Goal: Information Seeking & Learning: Compare options

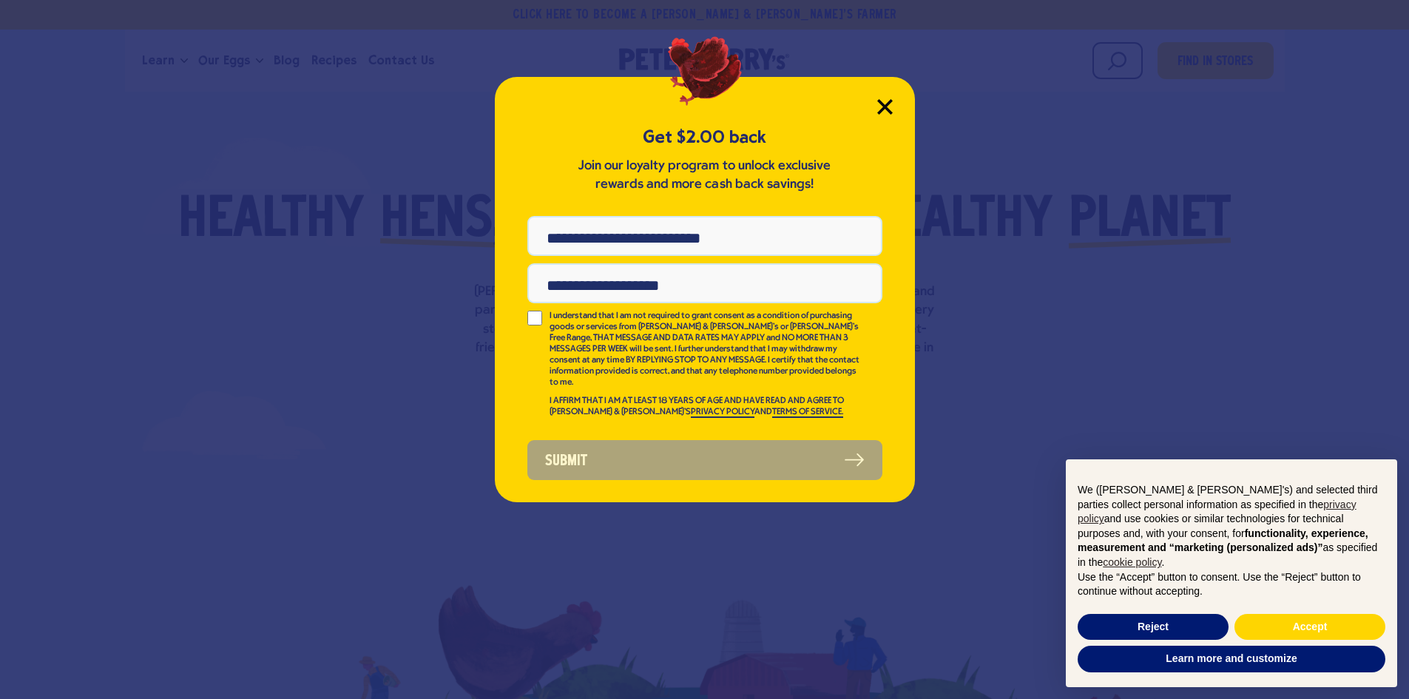
click at [886, 110] on icon "Close Modal" at bounding box center [884, 106] width 13 height 13
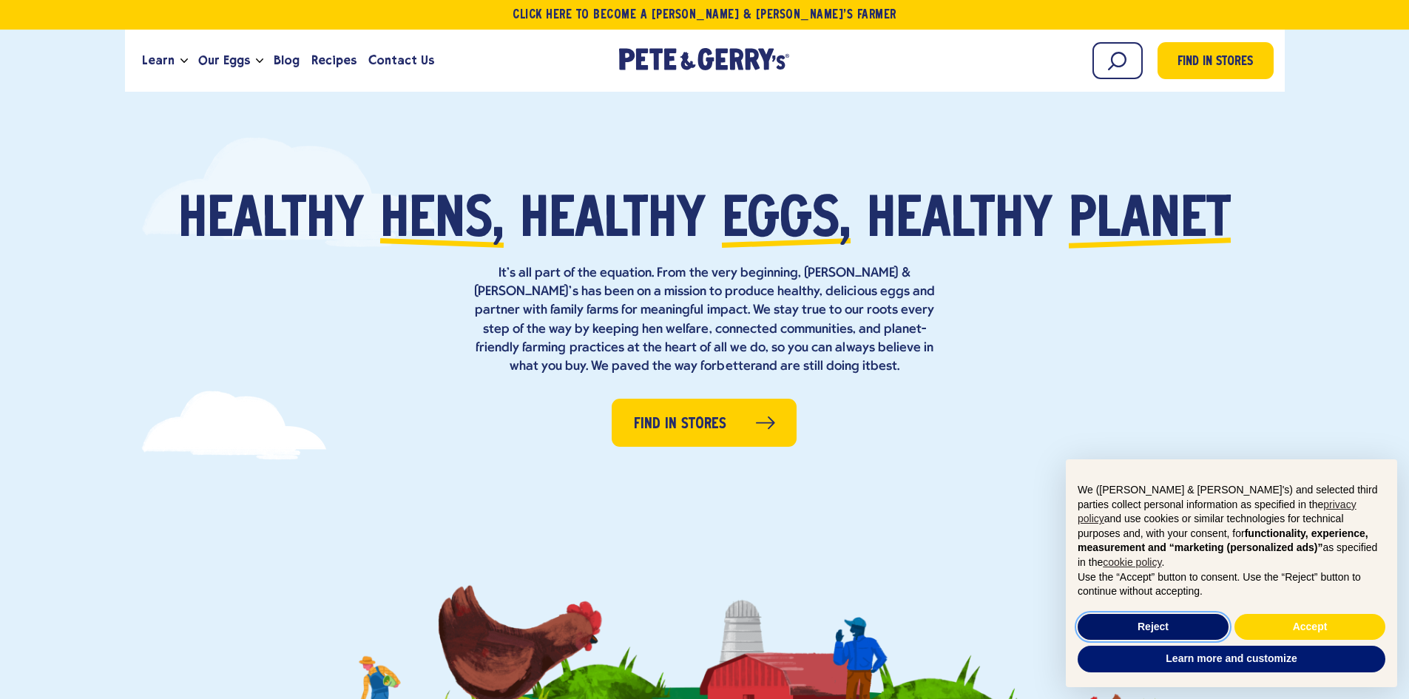
click at [1178, 626] on button "Reject" at bounding box center [1153, 627] width 151 height 27
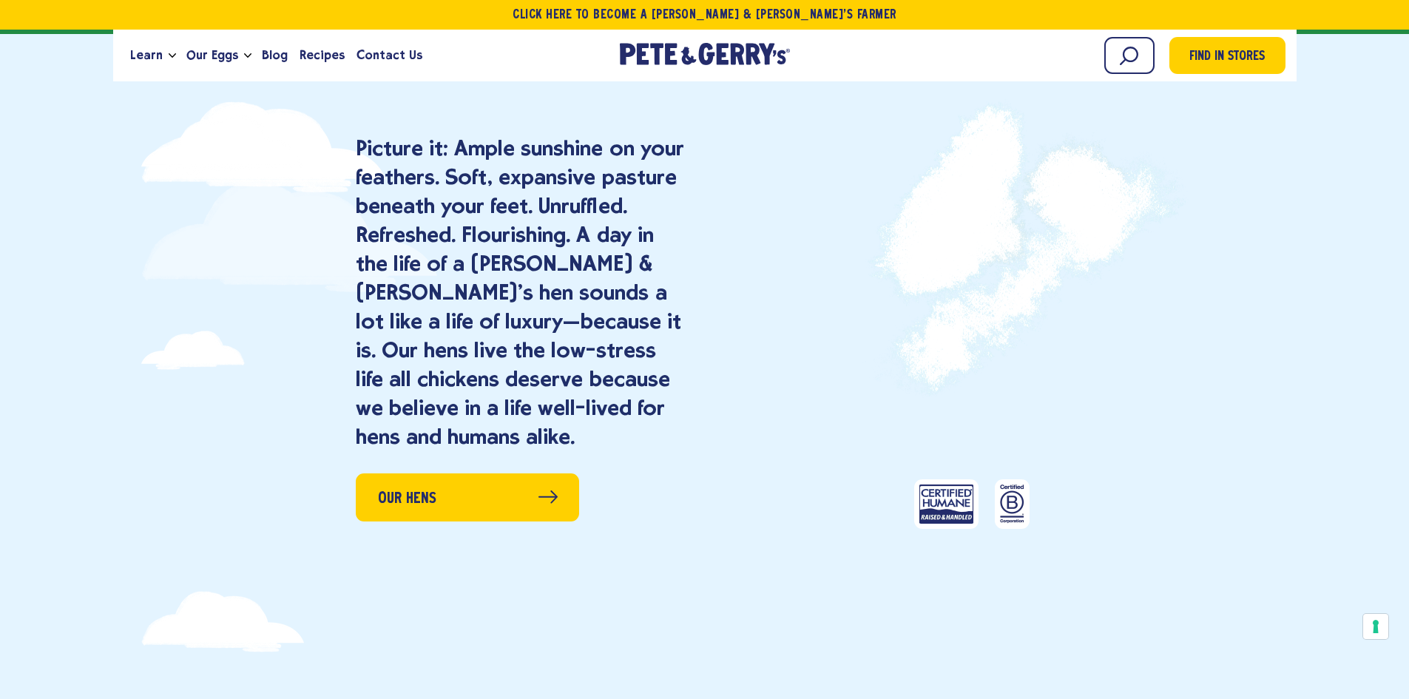
scroll to position [1036, 0]
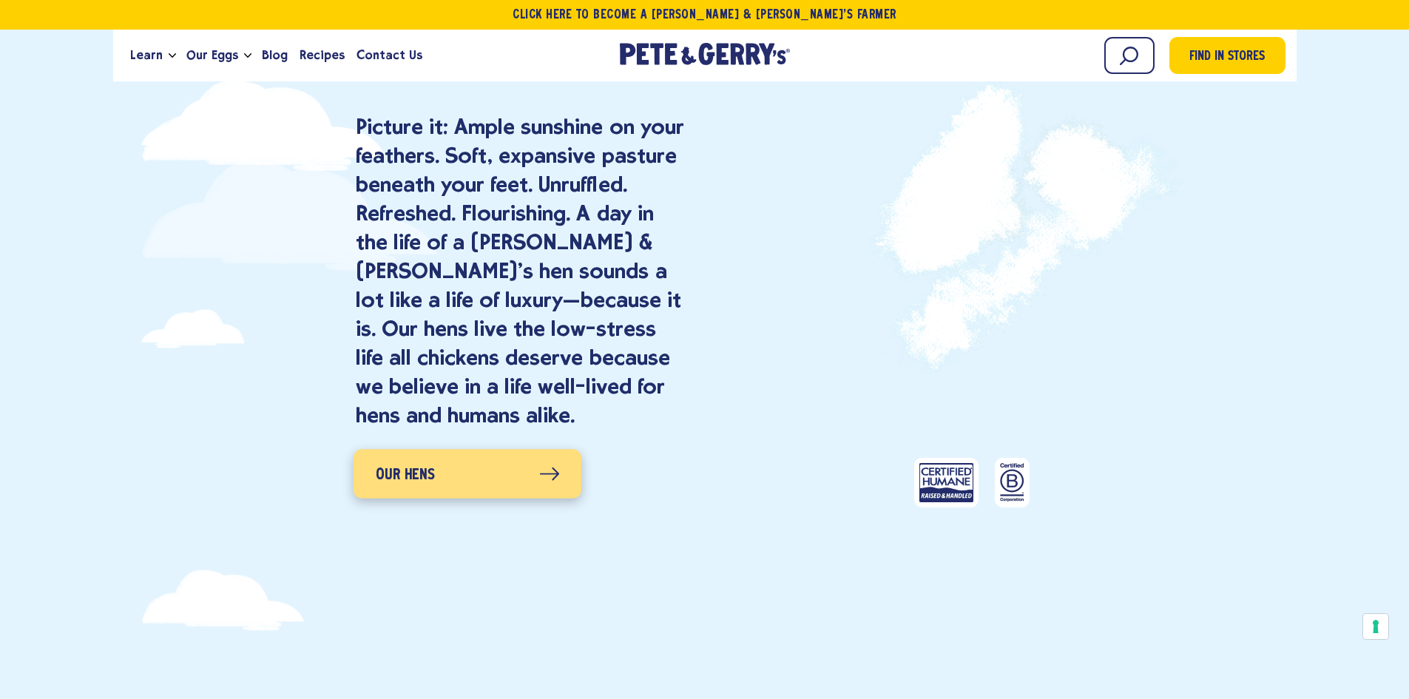
click at [544, 476] on icon at bounding box center [549, 474] width 20 height 14
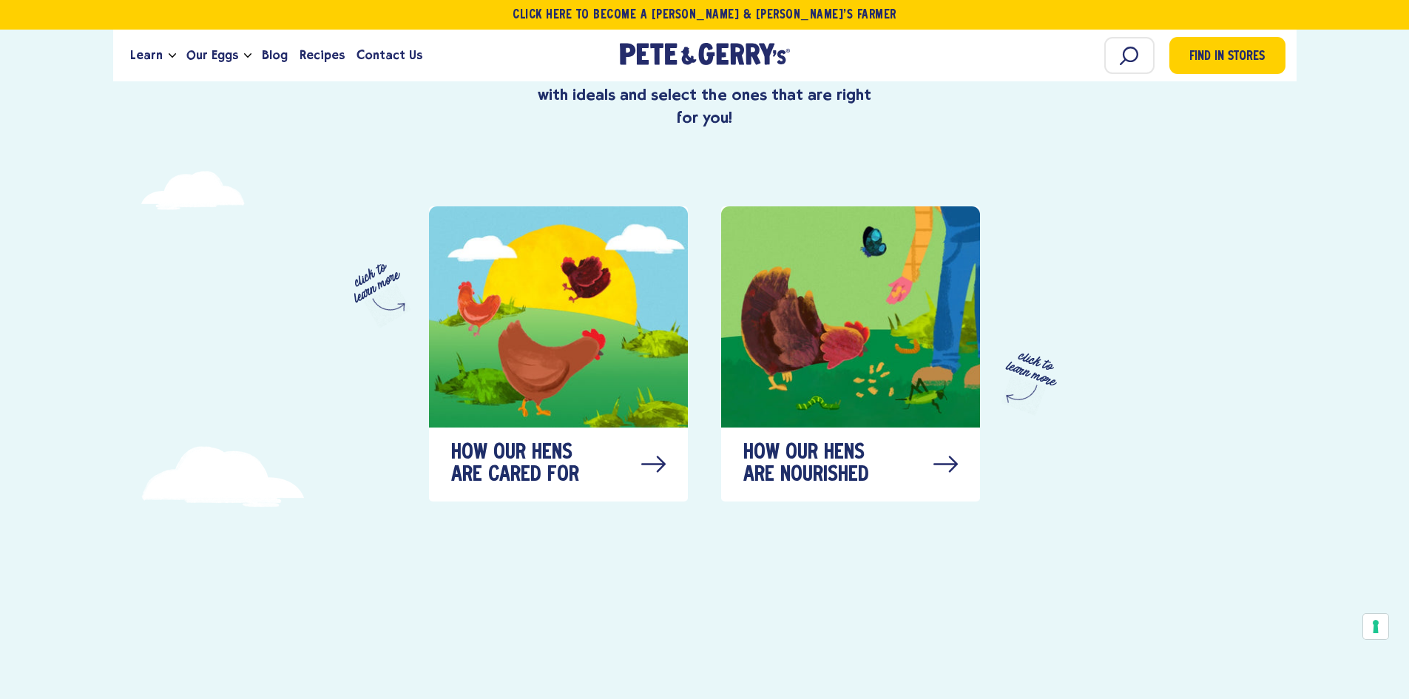
scroll to position [740, 0]
click at [577, 331] on div at bounding box center [558, 316] width 259 height 221
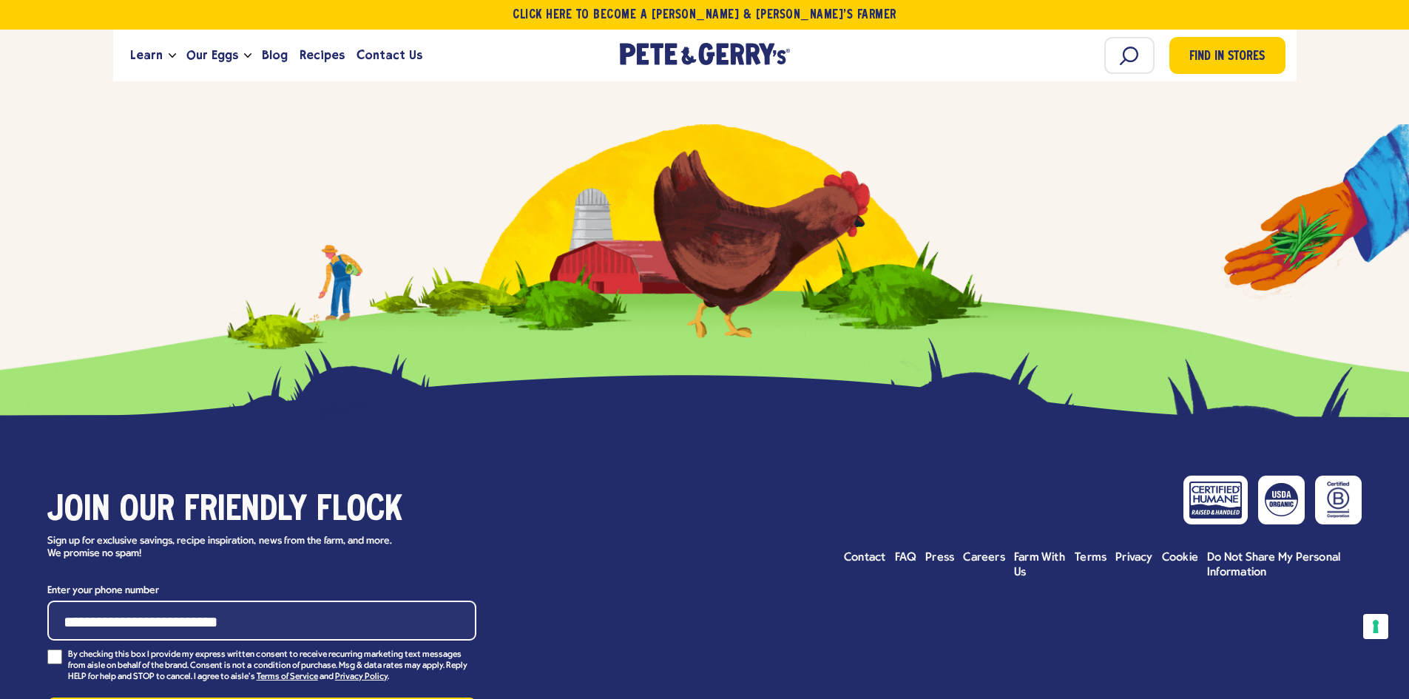
scroll to position [7652, 0]
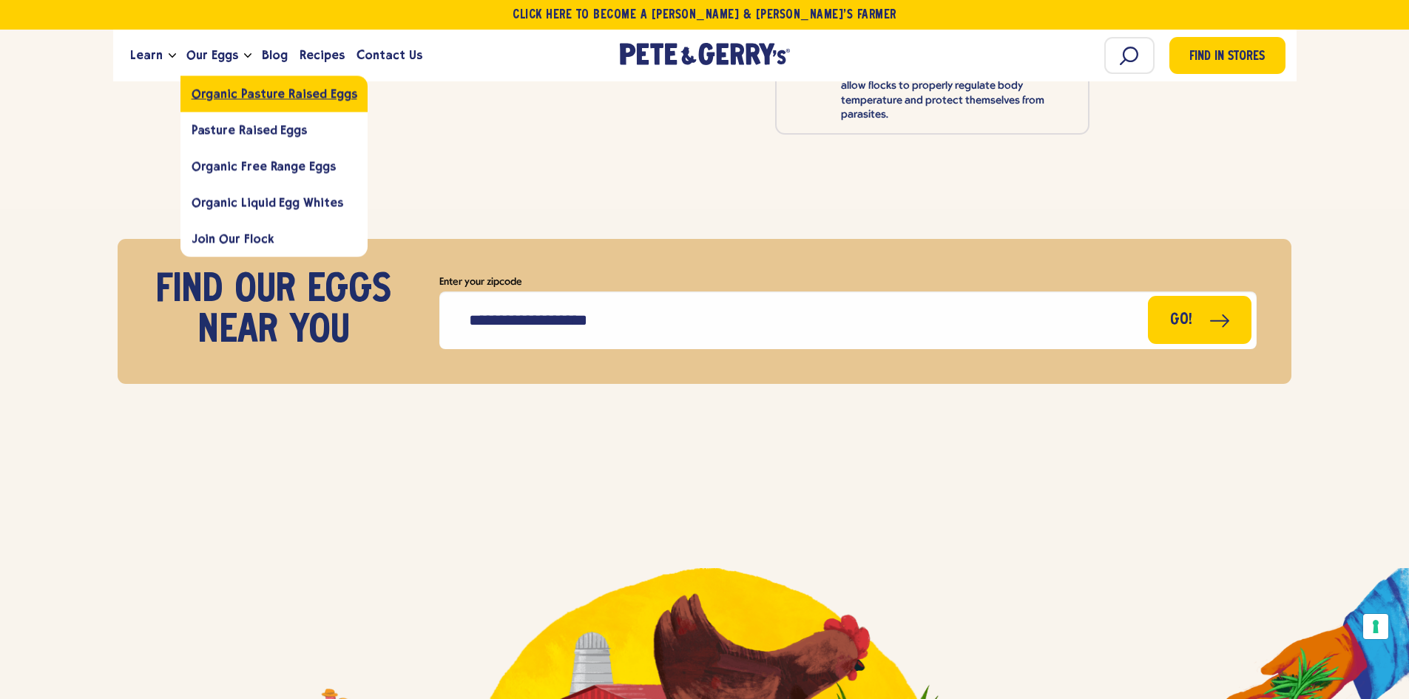
click at [220, 90] on span "Organic Pasture Raised Eggs" at bounding box center [275, 94] width 166 height 14
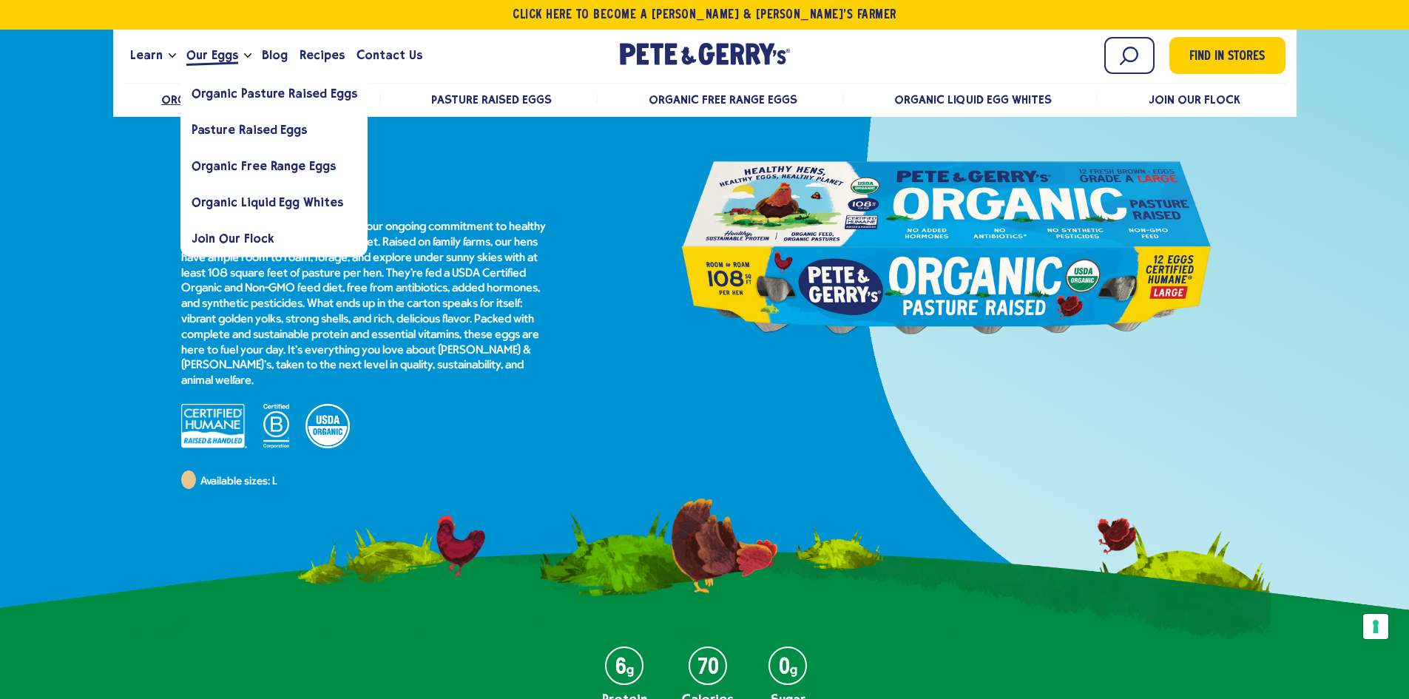
scroll to position [148, 0]
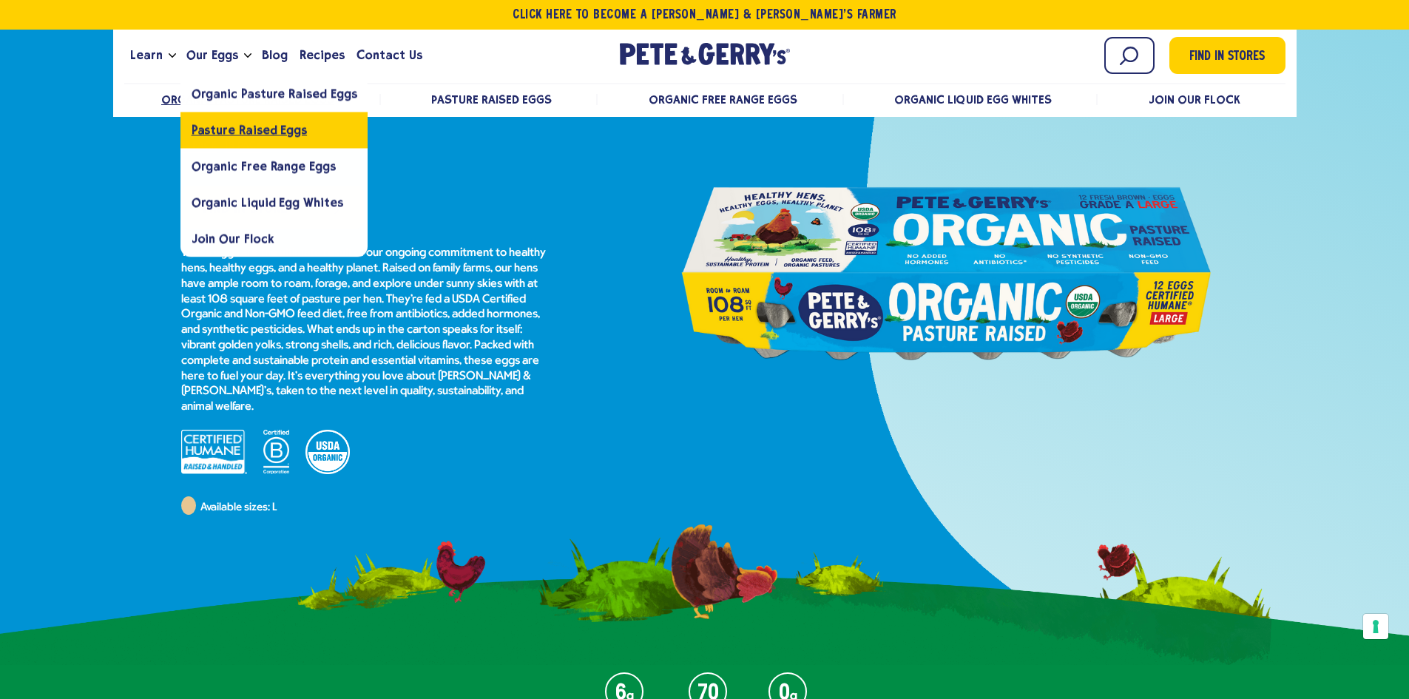
click at [225, 133] on span "Pasture Raised Eggs" at bounding box center [249, 130] width 115 height 14
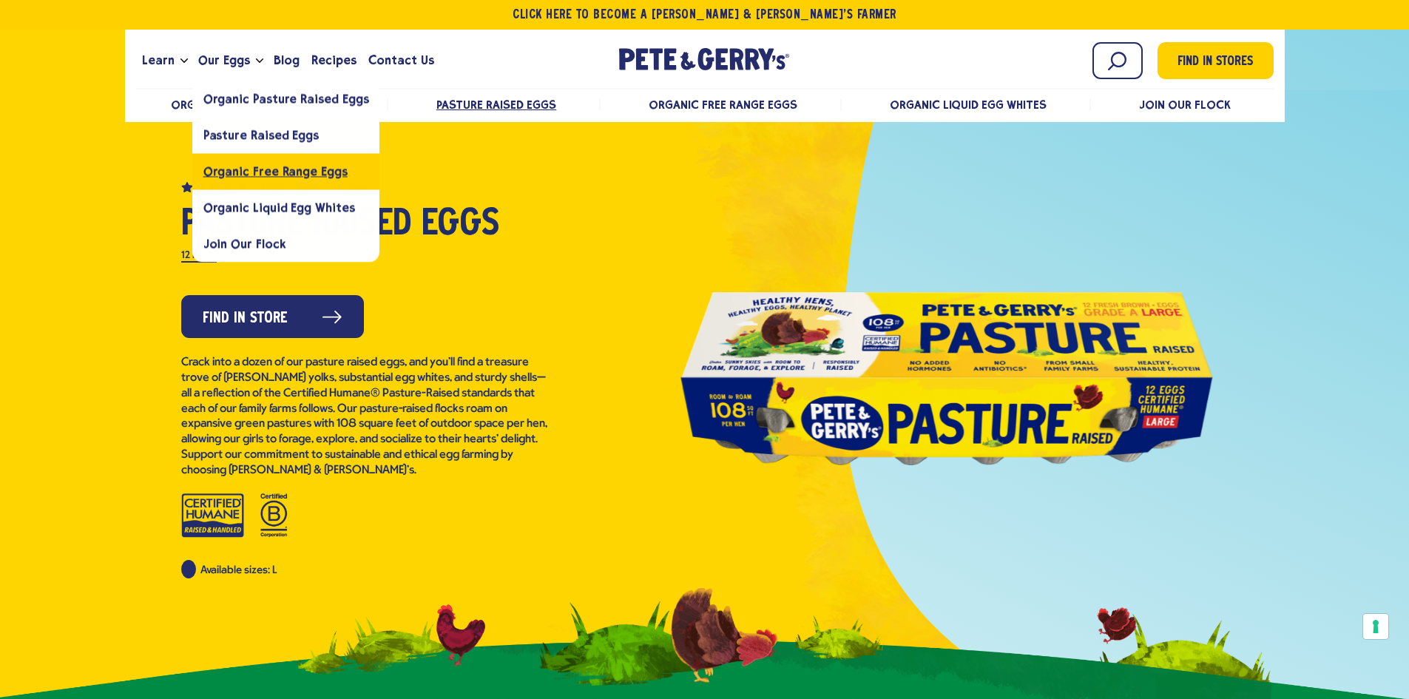
click at [223, 161] on link "Organic Free Range Eggs" at bounding box center [286, 171] width 188 height 36
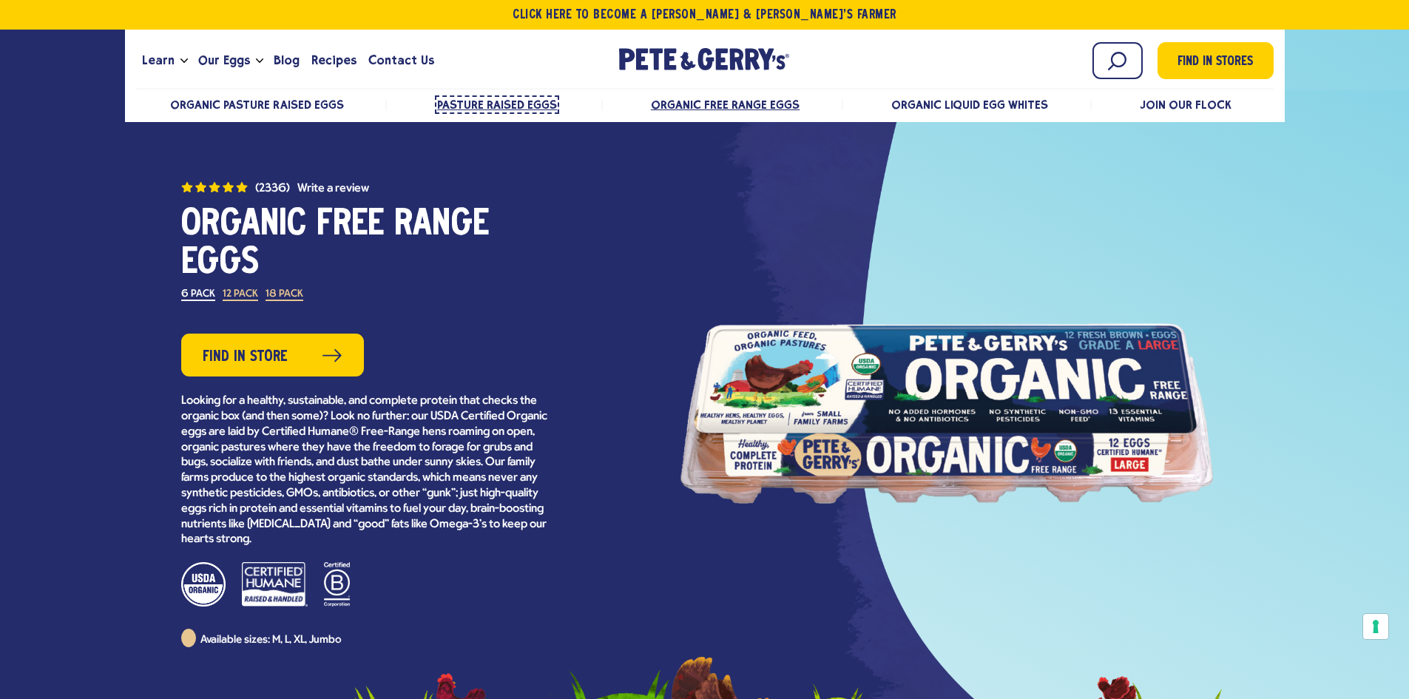
click at [498, 101] on span "Pasture Raised Eggs" at bounding box center [497, 105] width 120 height 14
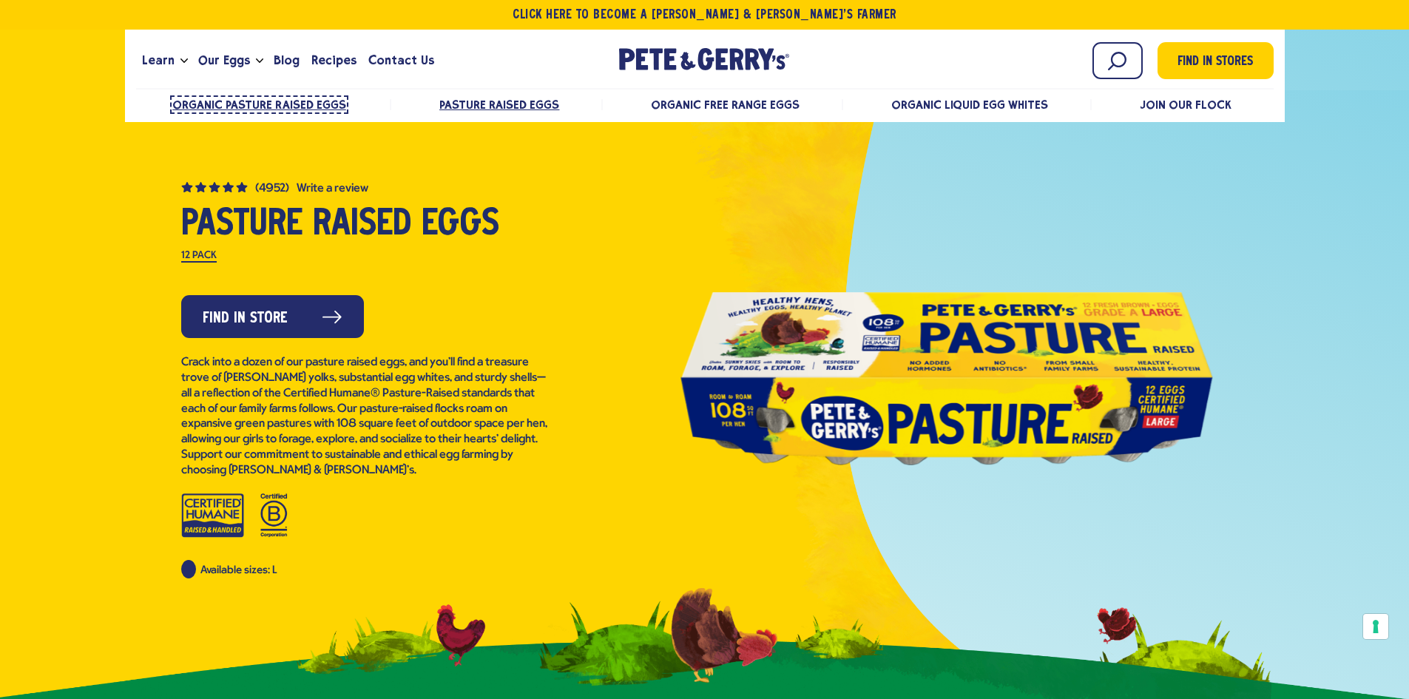
click at [315, 102] on span "Organic Pasture Raised Eggs" at bounding box center [259, 105] width 174 height 14
